Goal: Navigation & Orientation: Find specific page/section

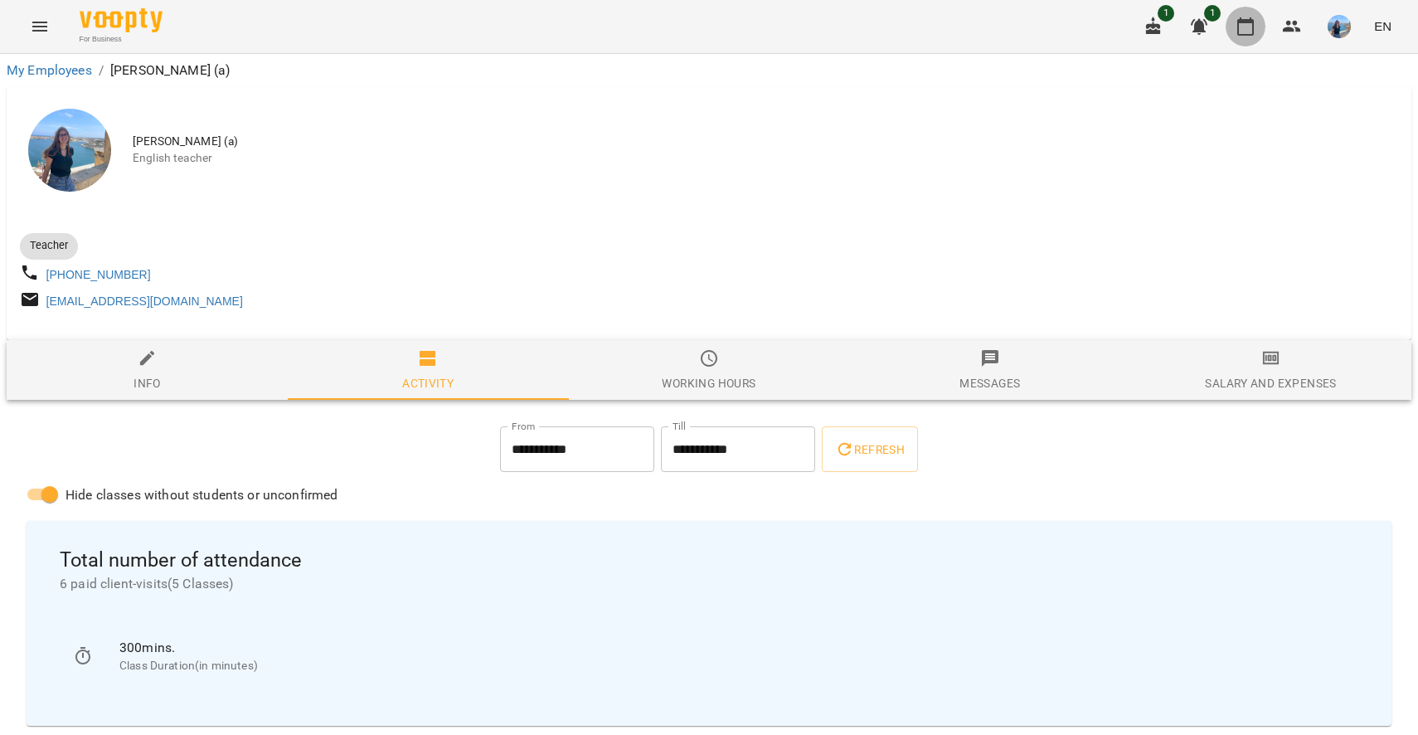
click at [1244, 29] on icon "button" at bounding box center [1245, 27] width 20 height 20
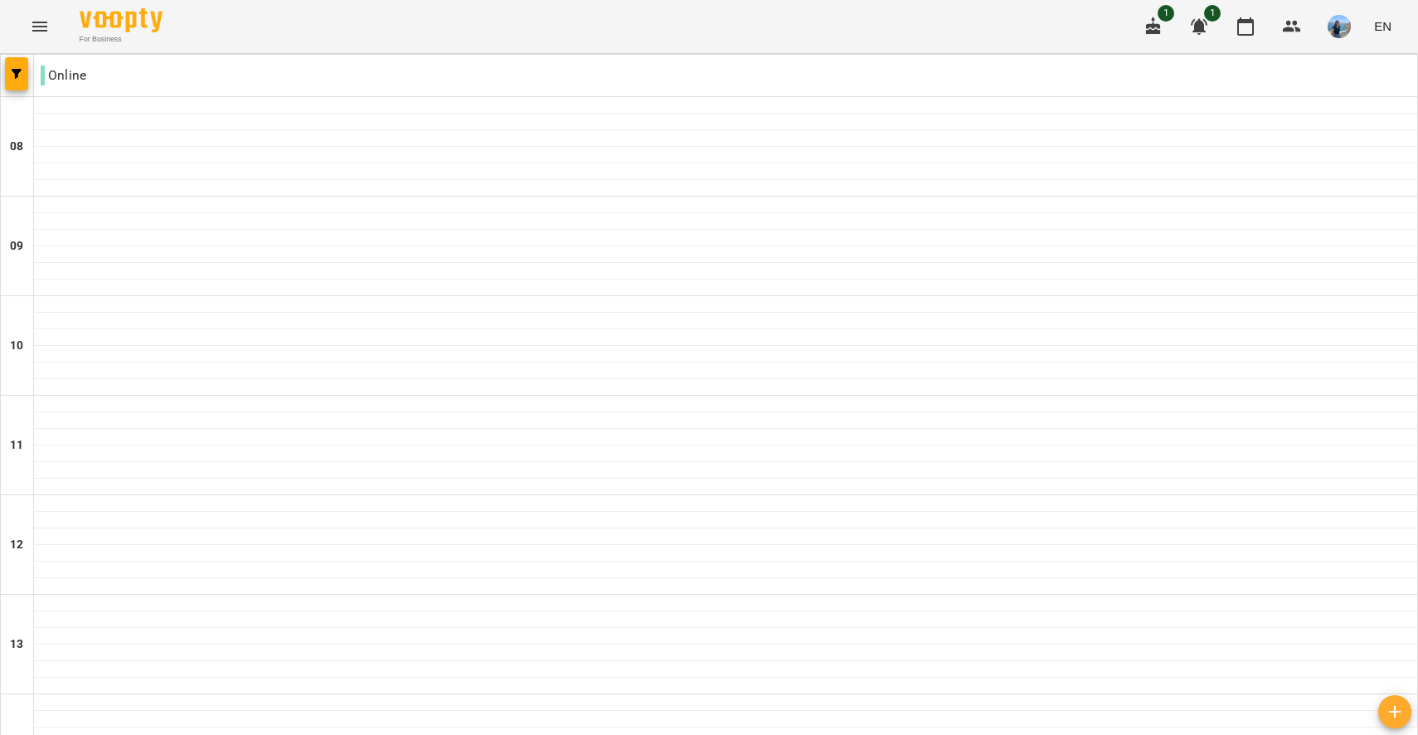
scroll to position [824, 0]
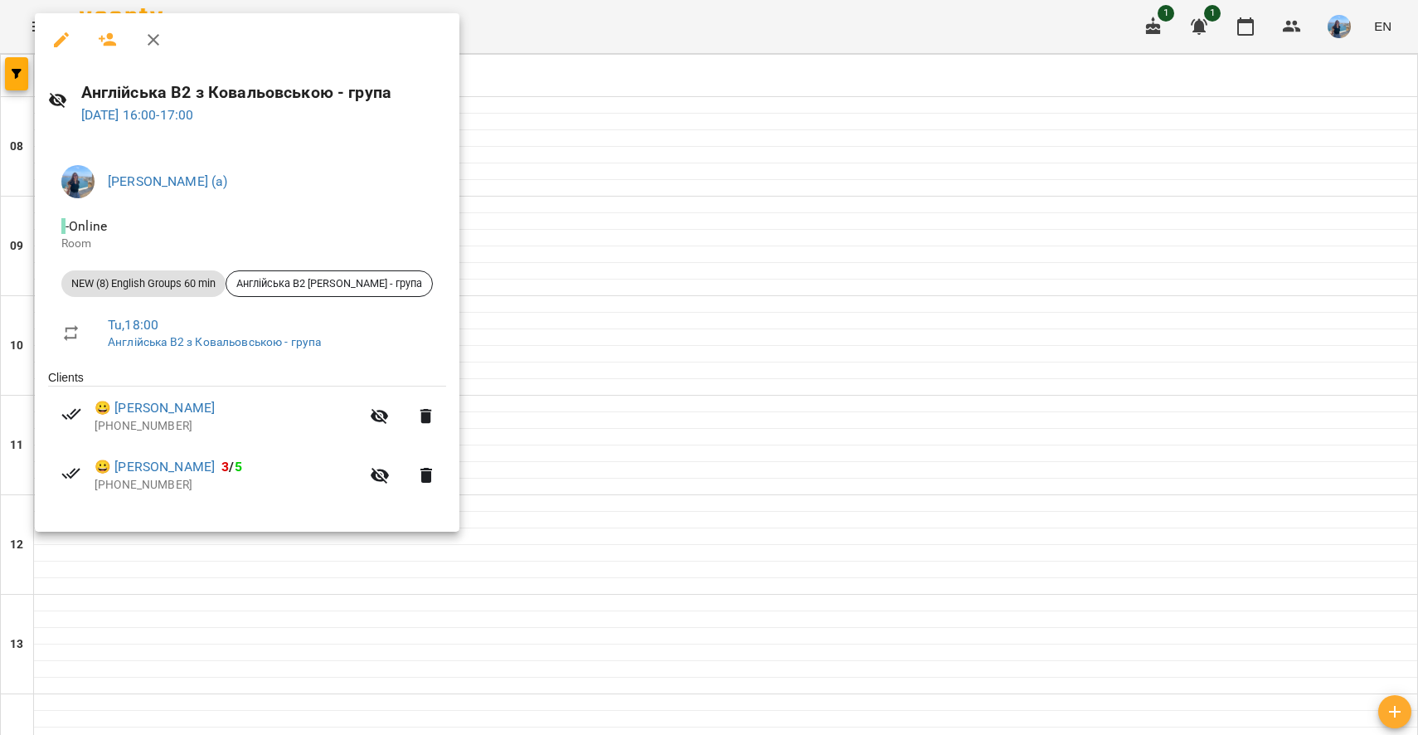
click at [642, 375] on div at bounding box center [709, 367] width 1418 height 735
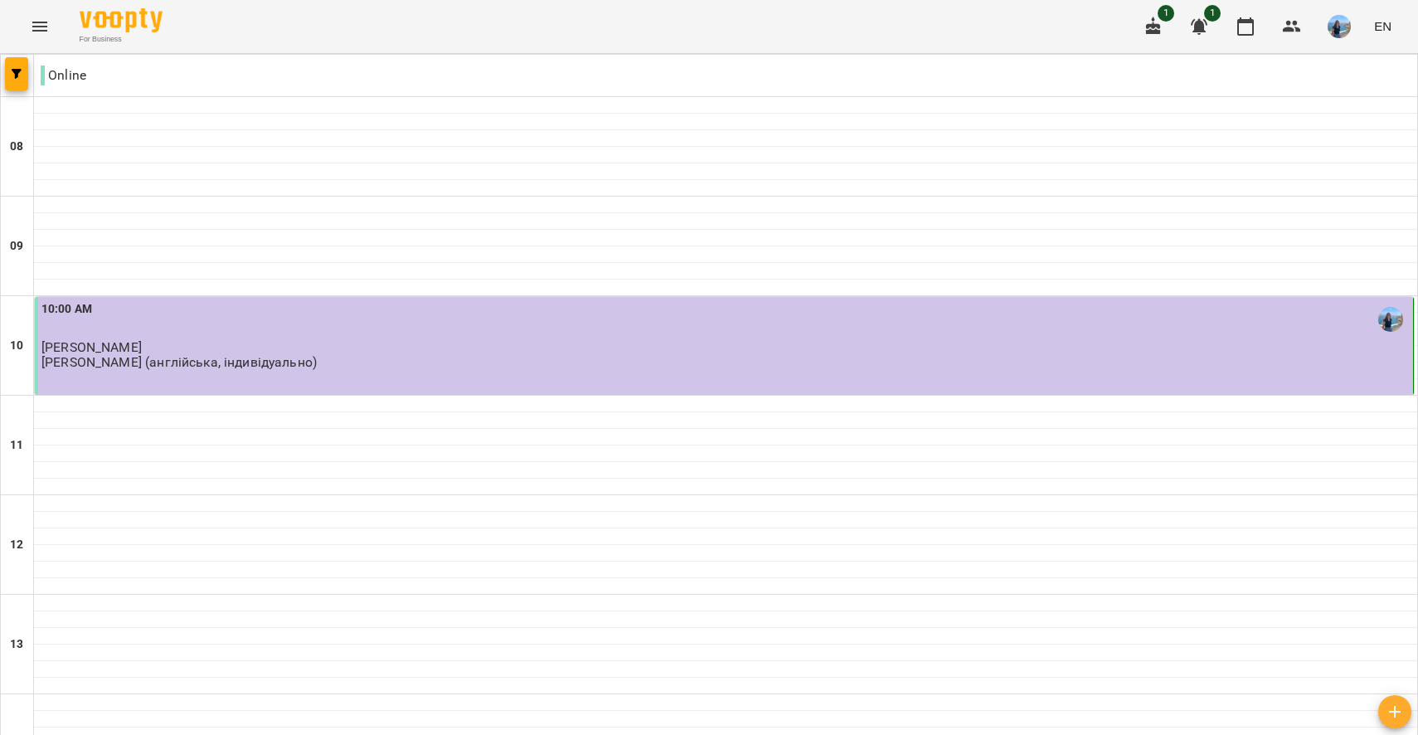
scroll to position [712, 0]
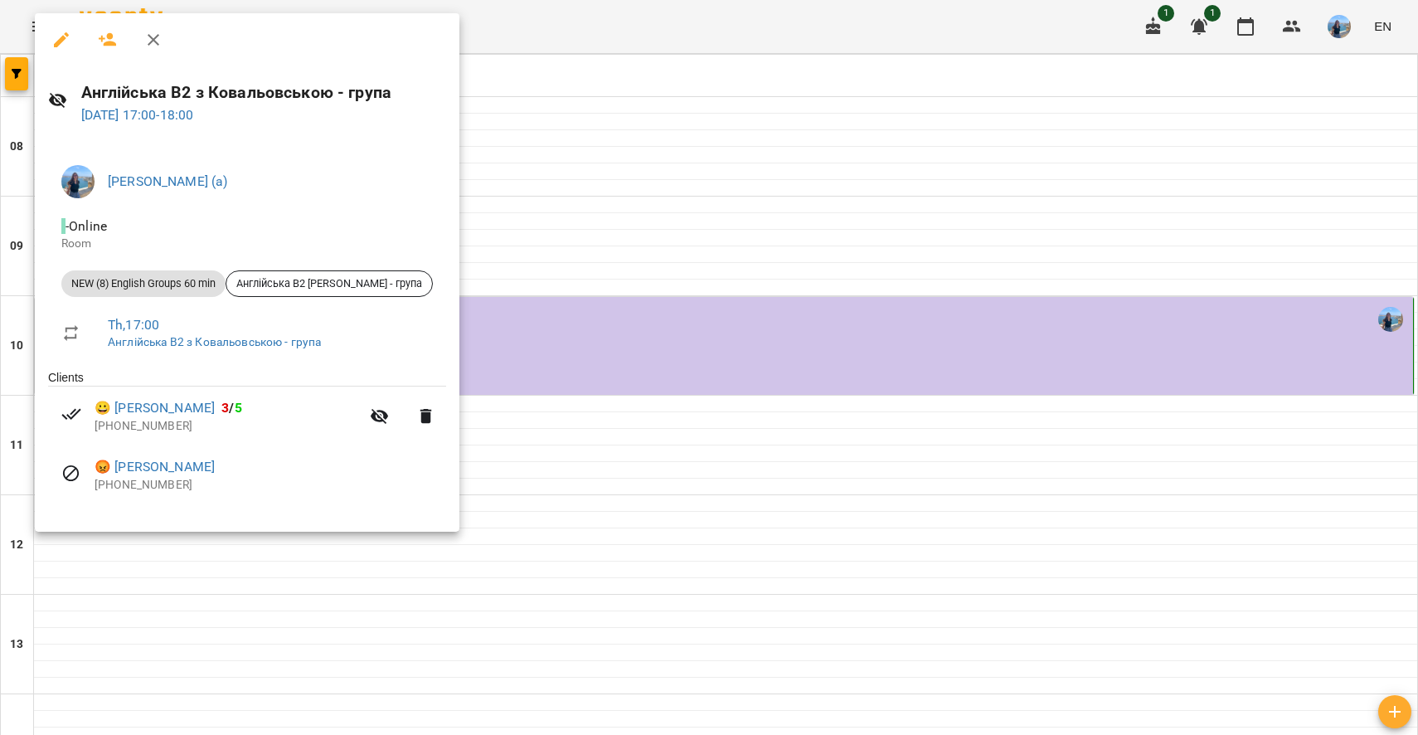
click at [520, 557] on div at bounding box center [709, 367] width 1418 height 735
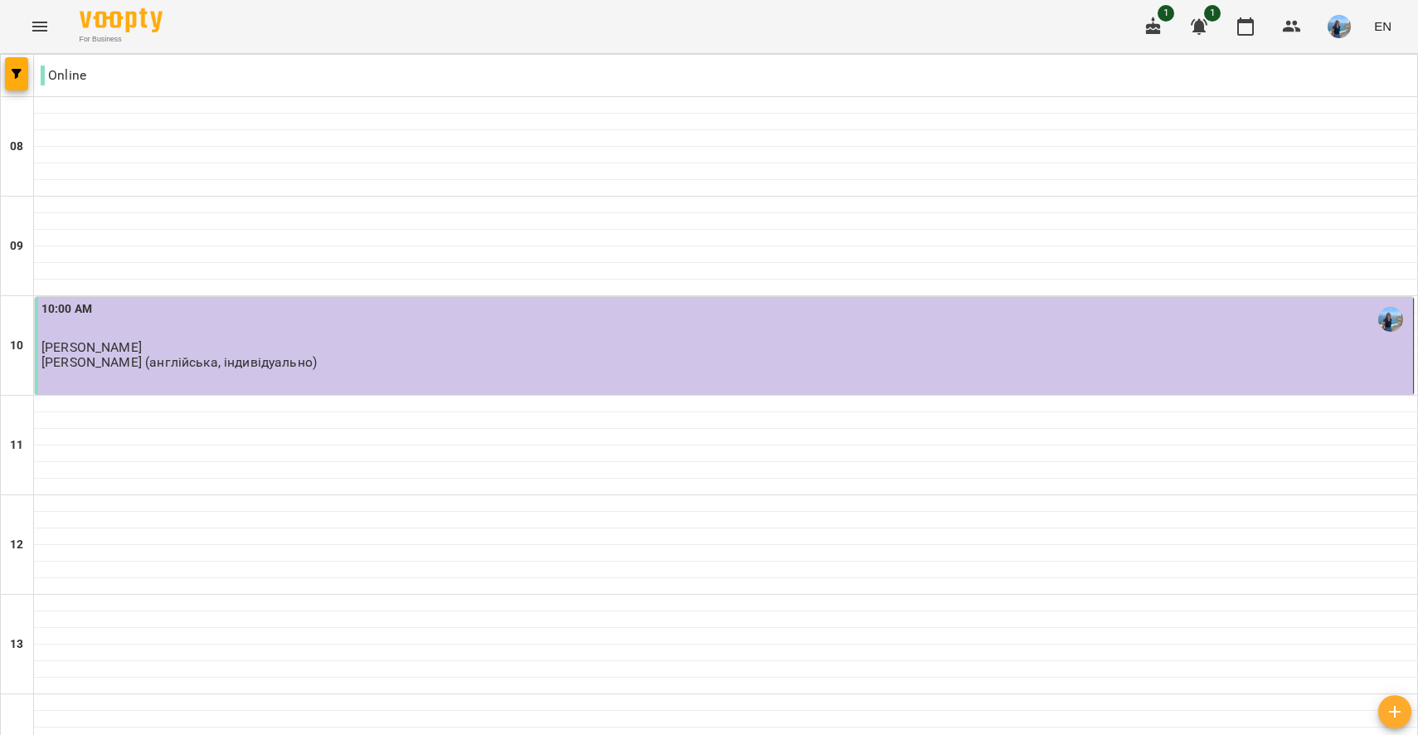
click at [1336, 26] on img "button" at bounding box center [1338, 26] width 23 height 23
click at [1237, 66] on span "[PERSON_NAME] (а)" at bounding box center [1181, 63] width 112 height 20
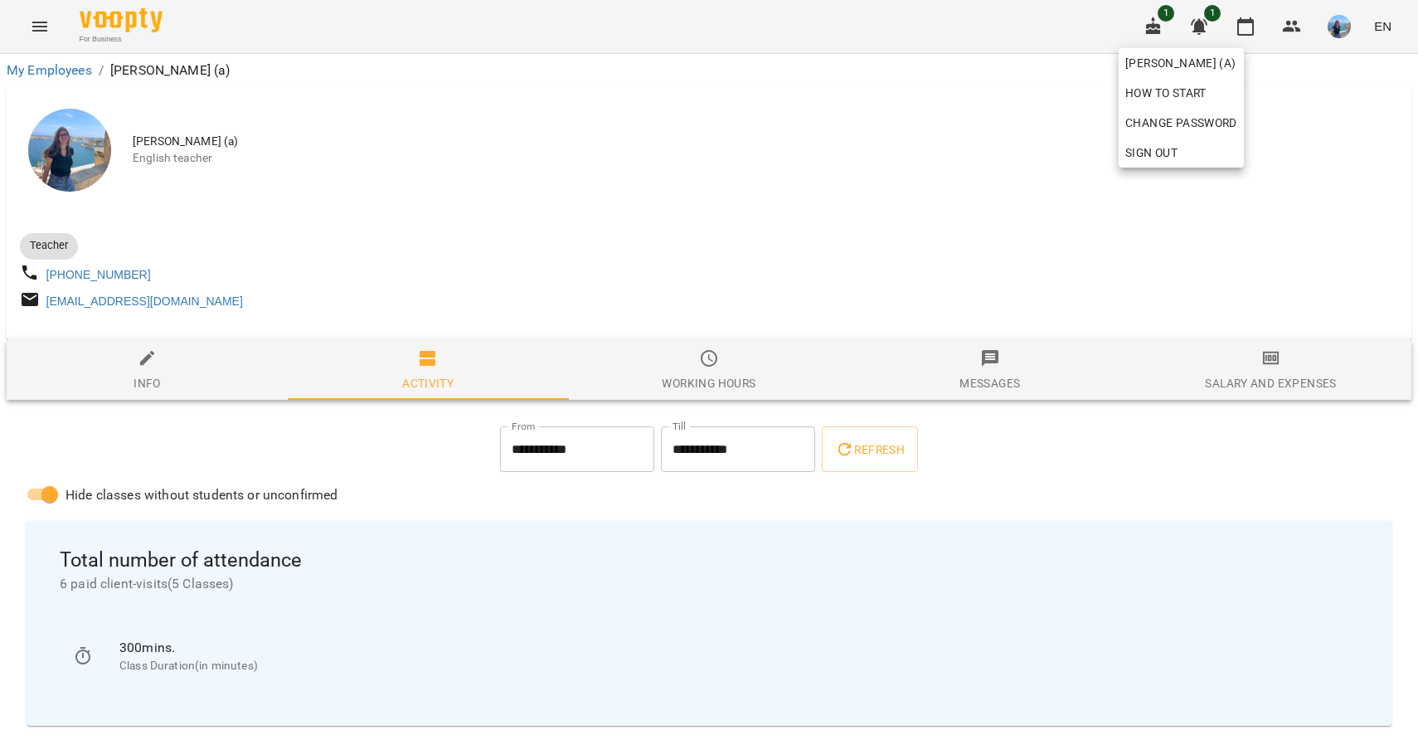
click at [1014, 176] on div at bounding box center [709, 367] width 1418 height 735
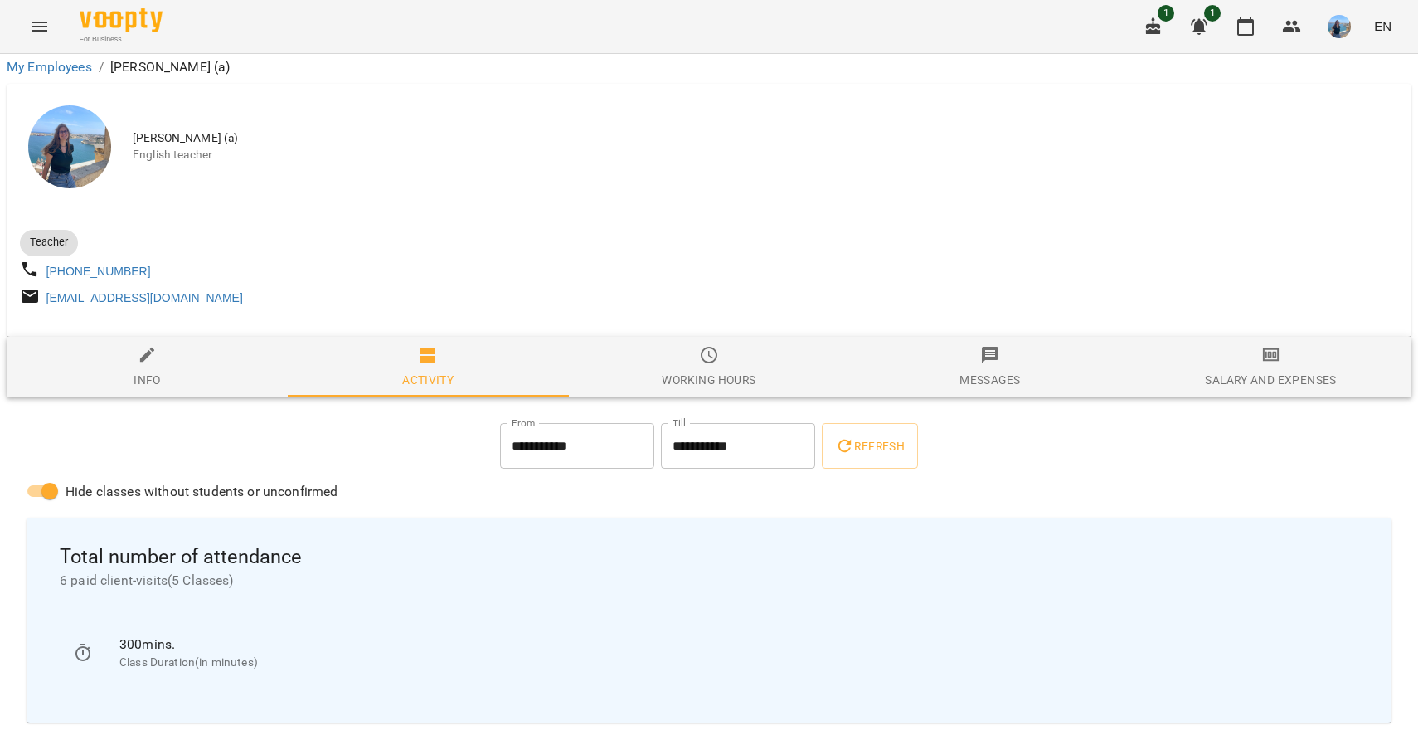
scroll to position [785, 0]
